Goal: Information Seeking & Learning: Learn about a topic

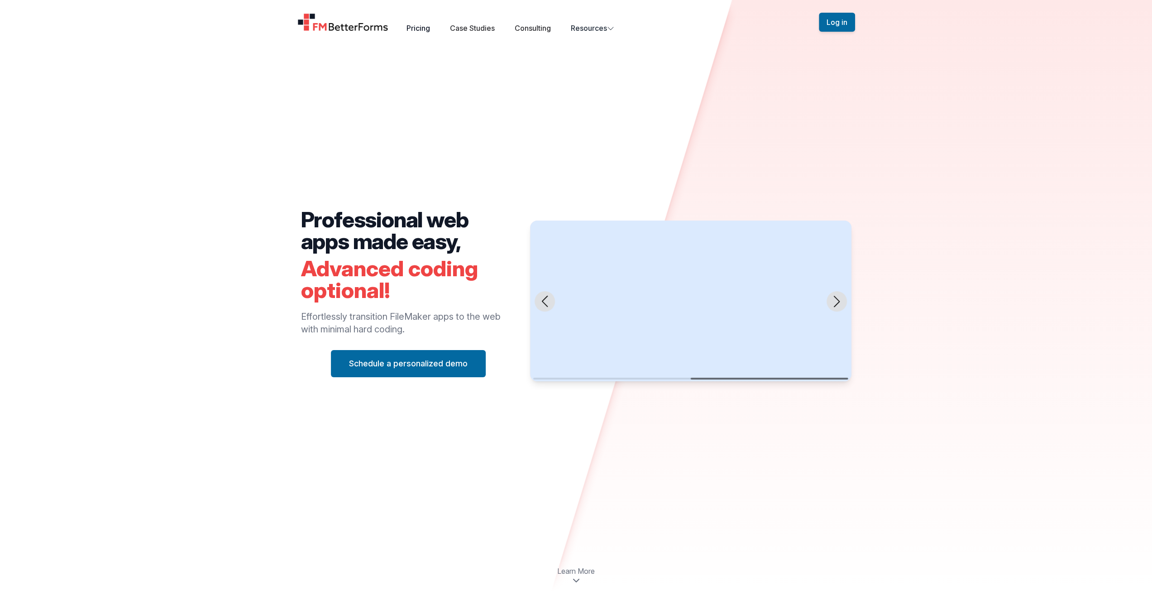
click at [417, 29] on link "Pricing" at bounding box center [419, 28] width 24 height 9
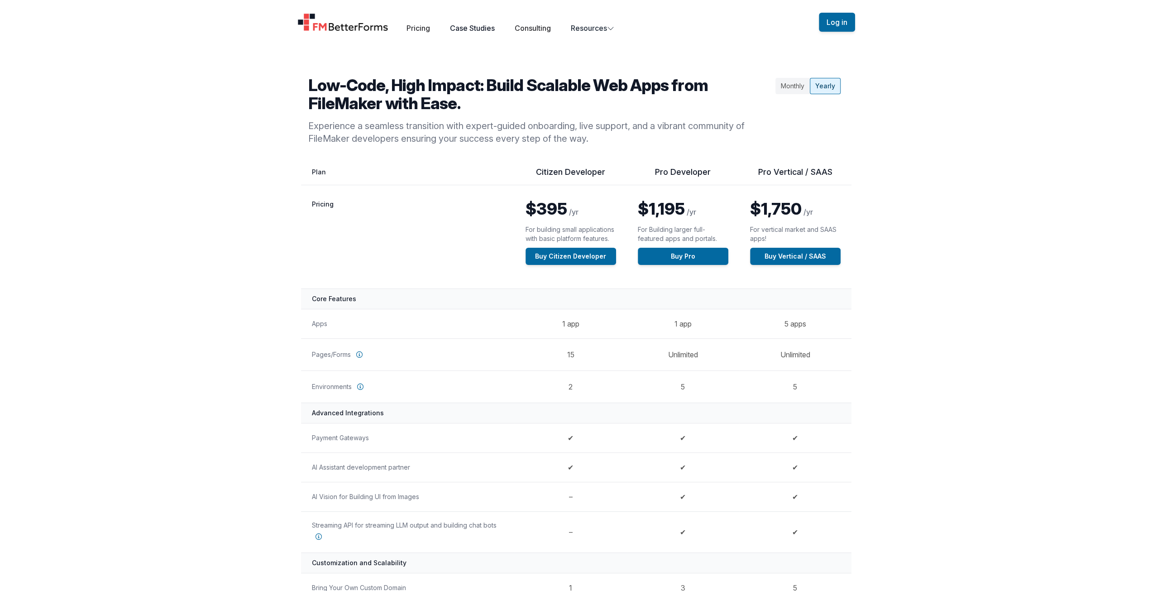
click at [472, 31] on link "Case Studies" at bounding box center [472, 28] width 45 height 9
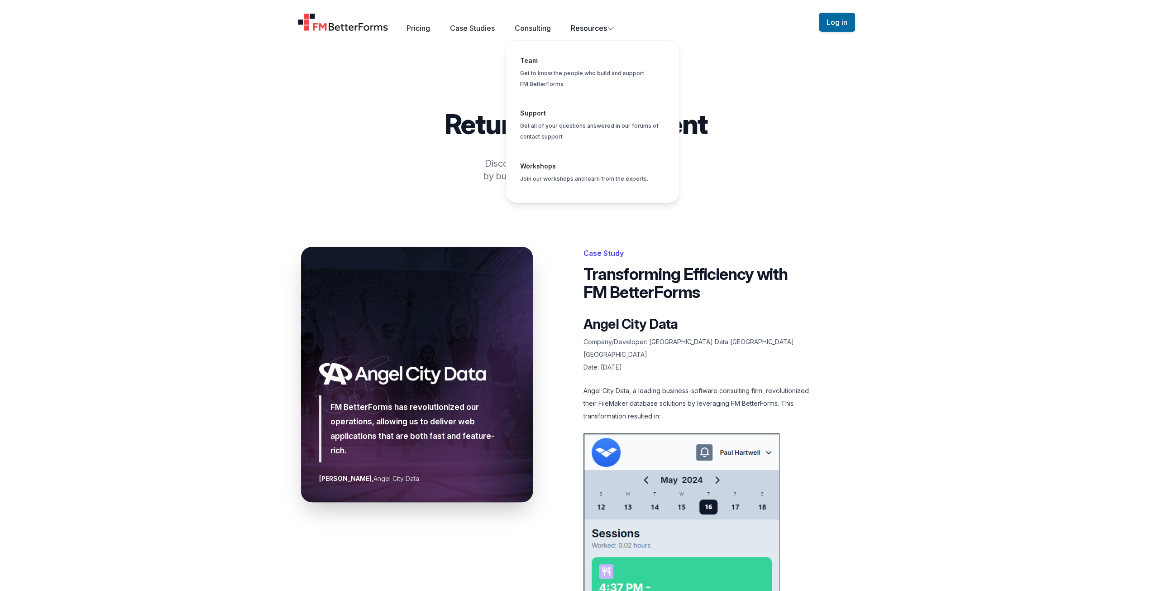
click at [583, 28] on button "Resources Team Get to know the people who build and support FM BetterForms. Sup…" at bounding box center [592, 28] width 43 height 11
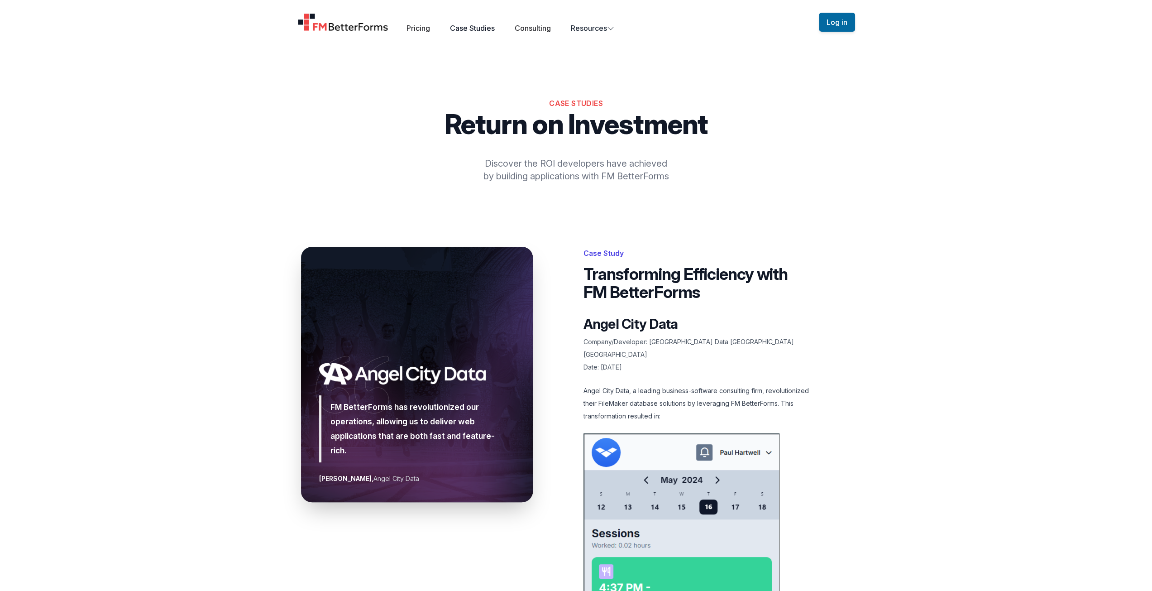
click at [471, 29] on link "Case Studies" at bounding box center [472, 28] width 45 height 9
click at [520, 29] on link "Consulting" at bounding box center [533, 28] width 36 height 9
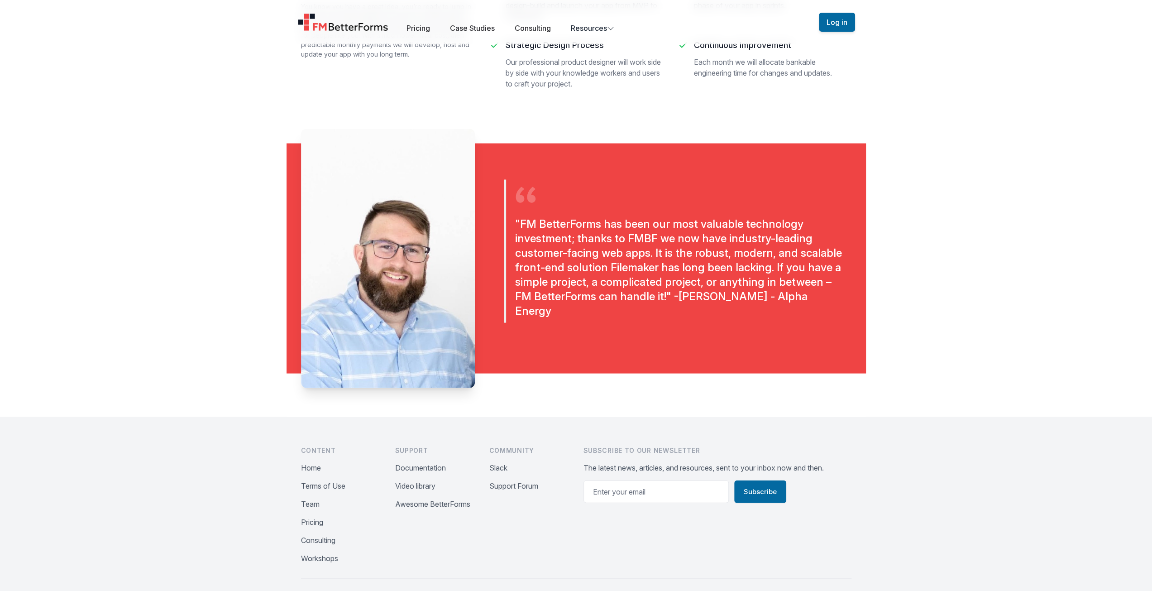
scroll to position [1845, 0]
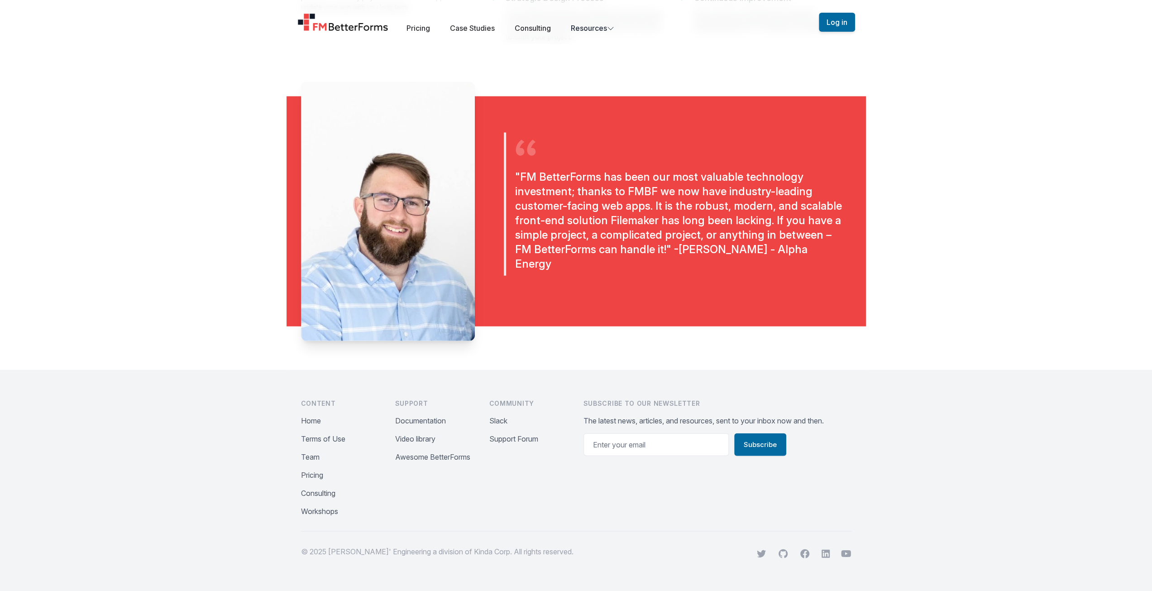
drag, startPoint x: 415, startPoint y: 418, endPoint x: 383, endPoint y: 420, distance: 31.8
click at [383, 420] on div "Content What's In It For Me Gallery Home Terms of Use Team Pricing Consulting W…" at bounding box center [435, 458] width 268 height 118
click at [419, 421] on button "Documentation" at bounding box center [420, 420] width 51 height 11
